Goal: Information Seeking & Learning: Find specific page/section

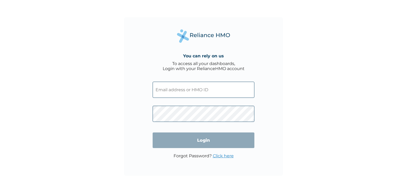
click at [240, 91] on input "text" at bounding box center [203, 90] width 102 height 16
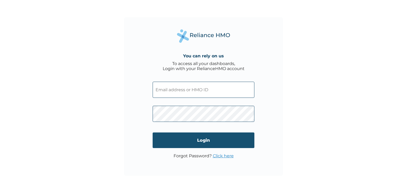
click at [212, 140] on input "Login" at bounding box center [203, 141] width 102 height 16
click at [217, 142] on input "Login" at bounding box center [203, 141] width 102 height 16
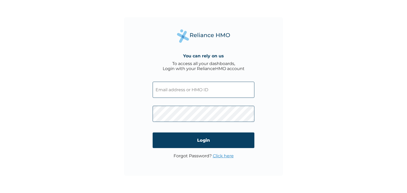
click at [187, 90] on input "text" at bounding box center [203, 90] width 102 height 16
type input "gbemisolahammond@gmail.com"
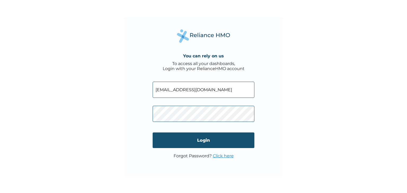
click at [194, 138] on input "Login" at bounding box center [203, 141] width 102 height 16
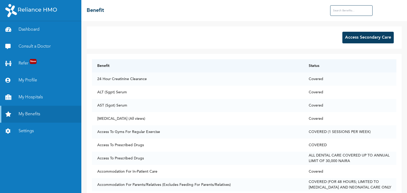
click at [350, 12] on input "text" at bounding box center [351, 10] width 42 height 11
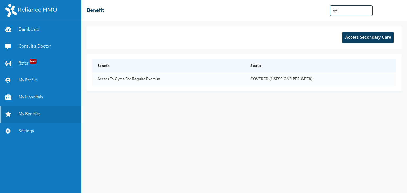
type input "gym"
click at [302, 80] on td "COVERED (1 SESSIONS PER WEEK)" at bounding box center [320, 79] width 151 height 13
click at [39, 101] on link "My Hospitals" at bounding box center [40, 97] width 81 height 17
